Goal: Information Seeking & Learning: Learn about a topic

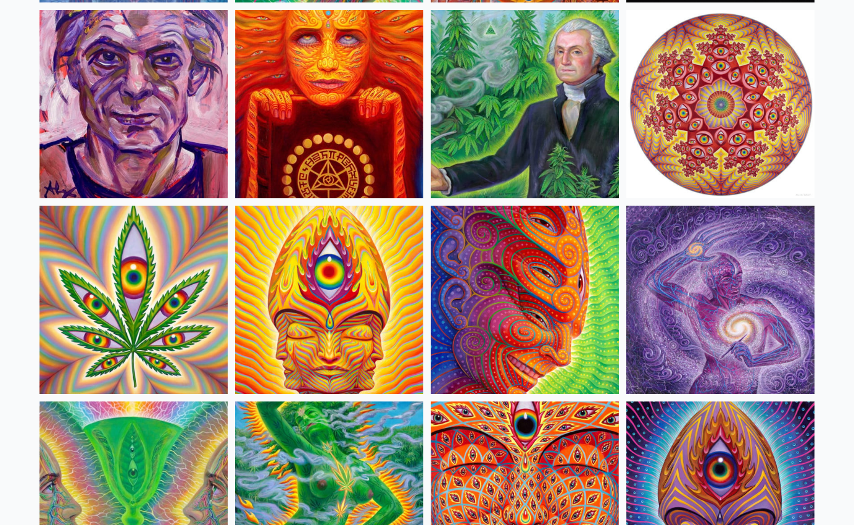
scroll to position [2140, 0]
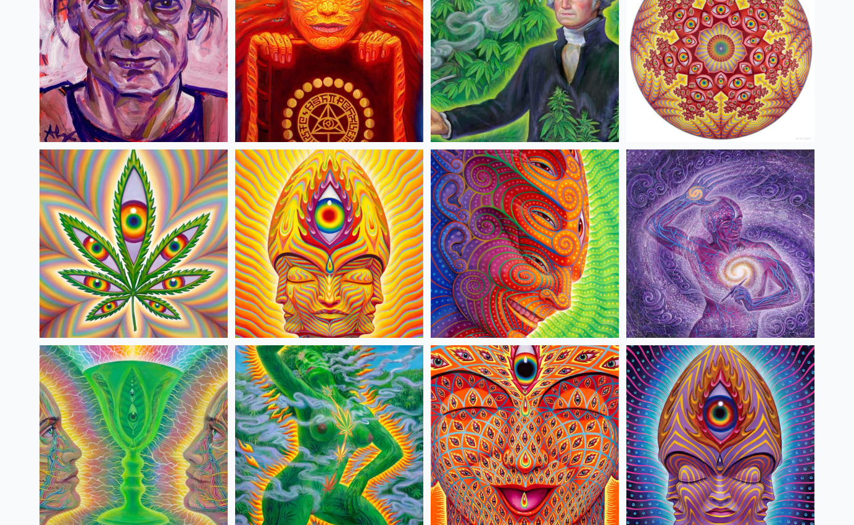
click at [326, 165] on img at bounding box center [329, 243] width 188 height 188
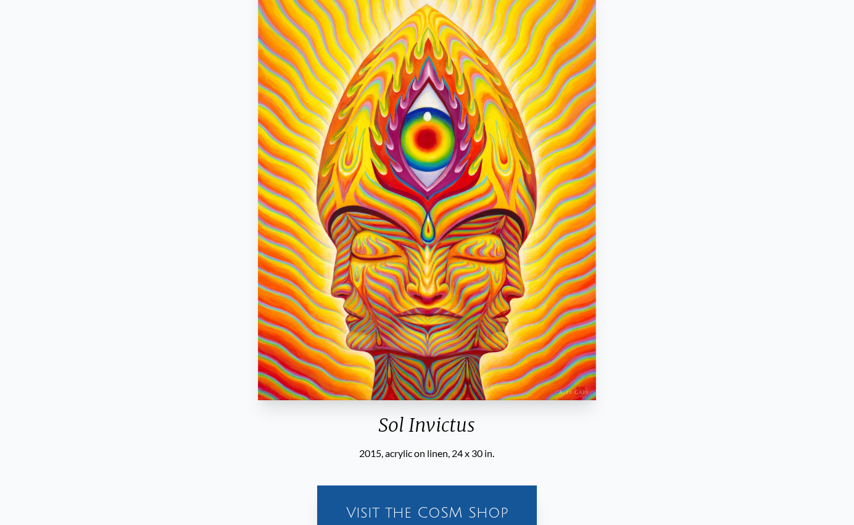
scroll to position [189, 0]
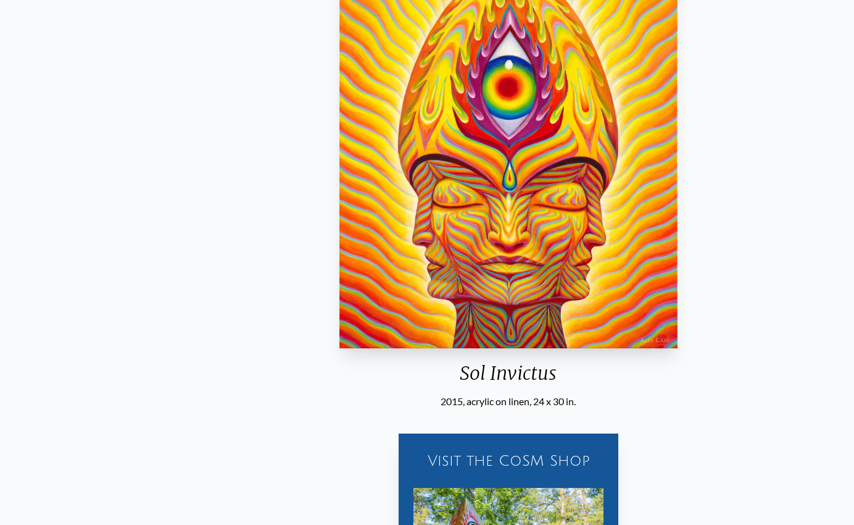
click at [461, 390] on div "Sol Invictus" at bounding box center [509, 378] width 348 height 32
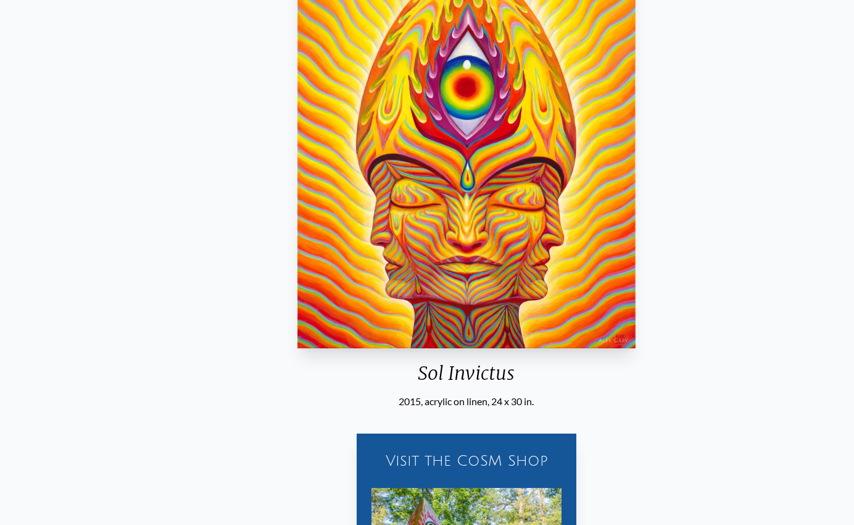
click at [421, 381] on div "Sol Invictus" at bounding box center [467, 378] width 348 height 32
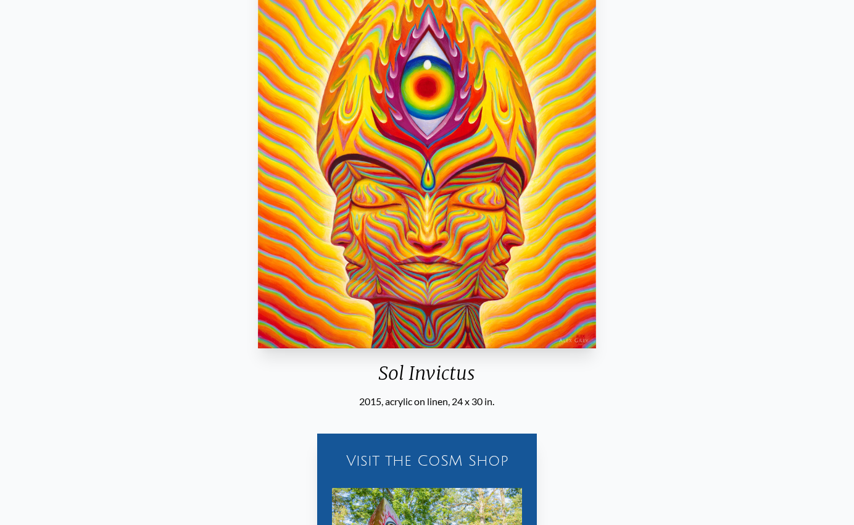
click at [428, 375] on div "Sol Invictus" at bounding box center [427, 378] width 348 height 32
click at [428, 372] on div "Sol Invictus" at bounding box center [427, 378] width 348 height 32
click at [456, 369] on div "Sol Invictus" at bounding box center [427, 378] width 348 height 32
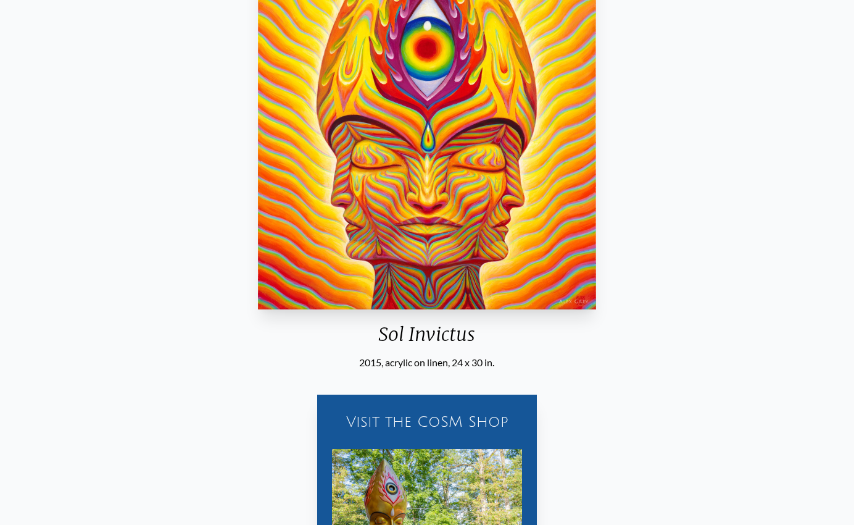
scroll to position [252, 0]
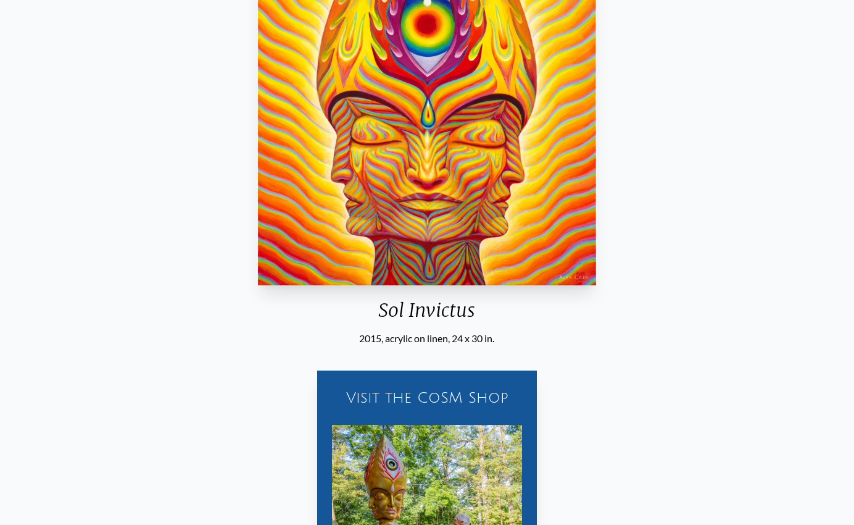
click at [483, 341] on div "2015, acrylic on linen, 24 x 30 in." at bounding box center [427, 338] width 348 height 15
